Goal: Task Accomplishment & Management: Complete application form

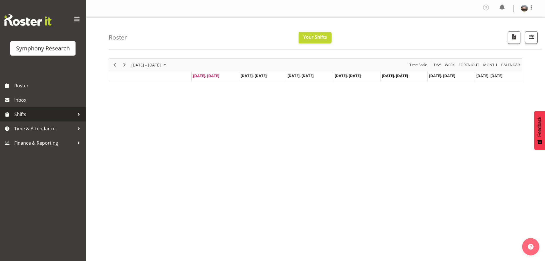
click at [26, 119] on link "Shifts" at bounding box center [43, 114] width 86 height 14
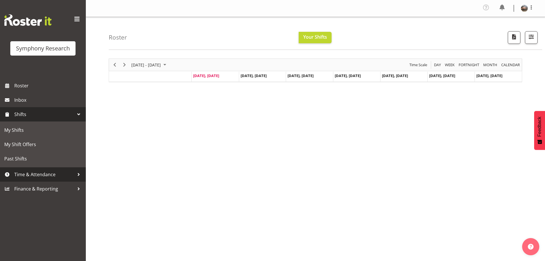
click at [31, 172] on span "Time & Attendance" at bounding box center [44, 174] width 60 height 9
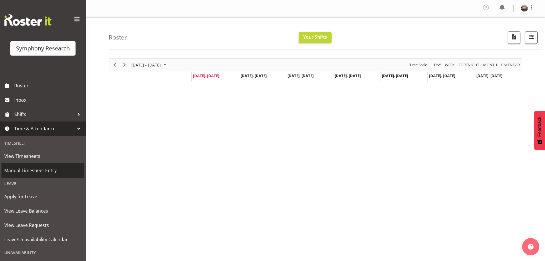
click at [36, 170] on span "Manual Timesheet Entry" at bounding box center [42, 170] width 77 height 9
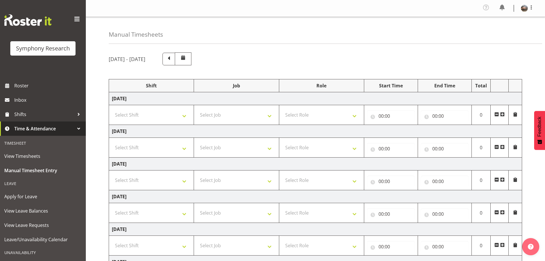
click at [138, 98] on td "Monday 8th September 2025" at bounding box center [315, 98] width 413 height 13
click at [183, 118] on select "Select Shift !!Weekend Residential (Roster IT Shift Label) *Business 9/10am ~ 4…" at bounding box center [151, 114] width 79 height 11
select select "41604"
click at [112, 109] on select "Select Shift !!Weekend Residential (Roster IT Shift Label) *Business 9/10am ~ 4…" at bounding box center [151, 114] width 79 height 11
click at [271, 118] on select "Select Job 550060 IF Admin 553492 World Poll Aus Wave 2 Main 2025 553493 World …" at bounding box center [236, 114] width 79 height 11
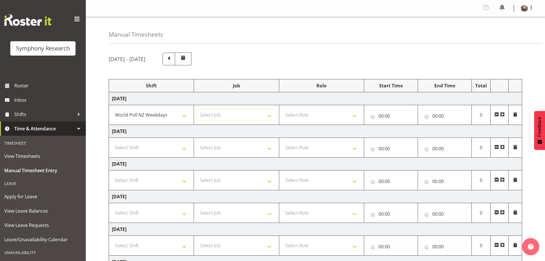
select select "10527"
click at [197, 109] on select "Select Job 550060 IF Admin 553492 World Poll Aus Wave 2 Main 2025 553493 World …" at bounding box center [236, 114] width 79 height 11
click at [352, 114] on select "Select Role Briefing Interviewing" at bounding box center [321, 114] width 79 height 11
select select "47"
click at [282, 109] on select "Select Role Briefing Interviewing" at bounding box center [321, 114] width 79 height 11
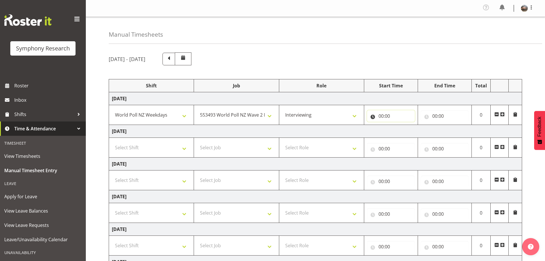
click at [389, 116] on input "00:00" at bounding box center [391, 115] width 48 height 11
click at [405, 131] on select "00 01 02 03 04 05 06 07 08 09 10 11 12 13 14 15 16 17 18 19 20 21 22 23" at bounding box center [406, 130] width 13 height 11
select select "17"
click at [400, 125] on select "00 01 02 03 04 05 06 07 08 09 10 11 12 13 14 15 16 17 18 19 20 21 22 23" at bounding box center [406, 130] width 13 height 11
type input "17:00"
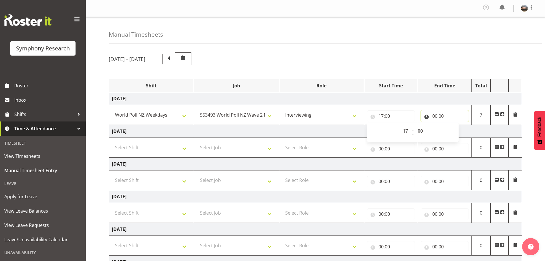
click at [435, 116] on input "00:00" at bounding box center [445, 115] width 48 height 11
click at [461, 131] on select "00 01 02 03 04 05 06 07 08 09 10 11 12 13 14 15 16 17 18 19 20 21 22 23" at bounding box center [459, 130] width 13 height 11
select select "21"
click at [453, 125] on select "00 01 02 03 04 05 06 07 08 09 10 11 12 13 14 15 16 17 18 19 20 21 22 23" at bounding box center [459, 130] width 13 height 11
type input "21:00"
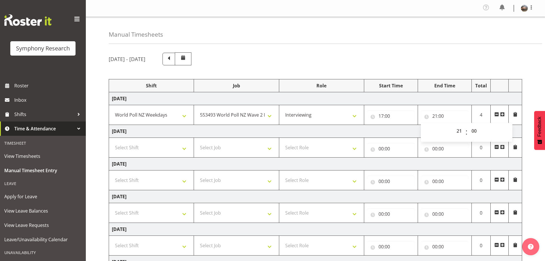
click at [411, 62] on div "September 8th - September 14th 2025" at bounding box center [315, 58] width 413 height 13
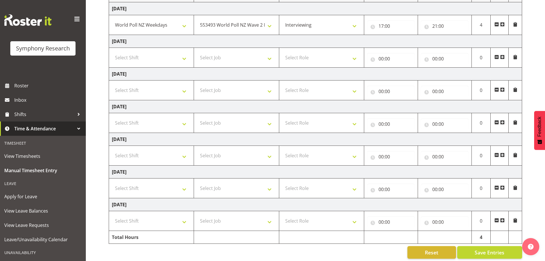
scroll to position [96, 0]
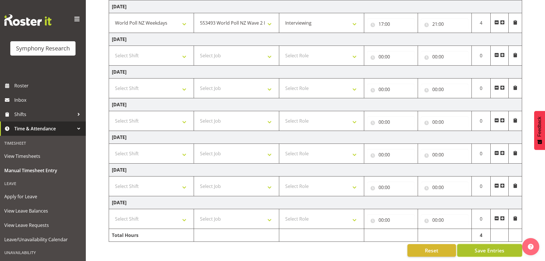
click at [472, 246] on button "Save Entries" at bounding box center [489, 250] width 65 height 13
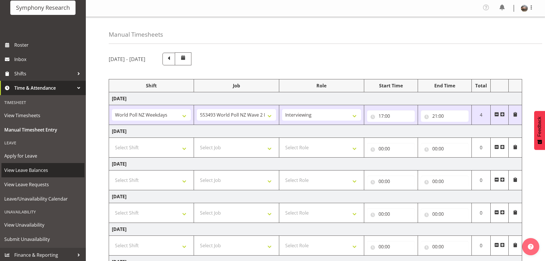
scroll to position [42, 0]
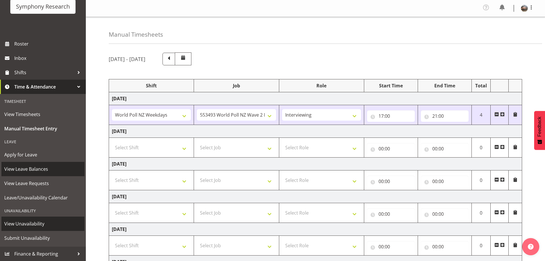
drag, startPoint x: 25, startPoint y: 226, endPoint x: 41, endPoint y: 169, distance: 58.7
click at [25, 225] on span "View Unavailability" at bounding box center [42, 223] width 77 height 9
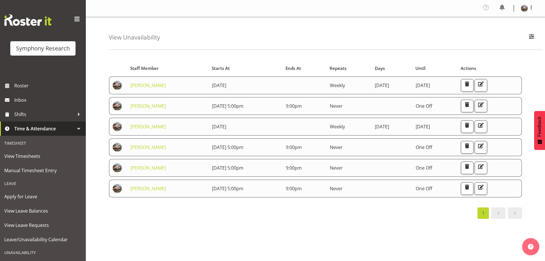
click at [283, 219] on div "Starts At Staff Member Starts At Ends At Repeats Days Until Actions [PERSON_NAM…" at bounding box center [327, 168] width 436 height 229
